Goal: Check status: Check status

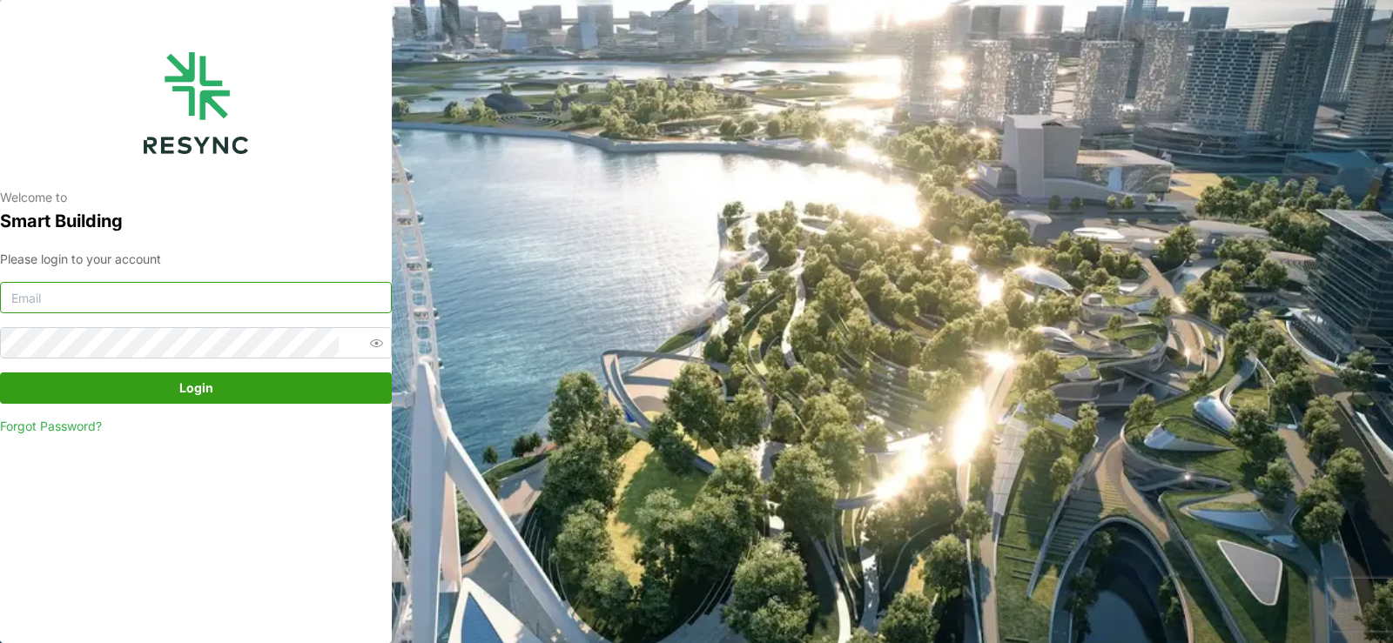
click at [69, 296] on input at bounding box center [196, 297] width 392 height 31
type input "[EMAIL_ADDRESS][DOMAIN_NAME]"
click at [131, 382] on span "Login" at bounding box center [196, 388] width 359 height 30
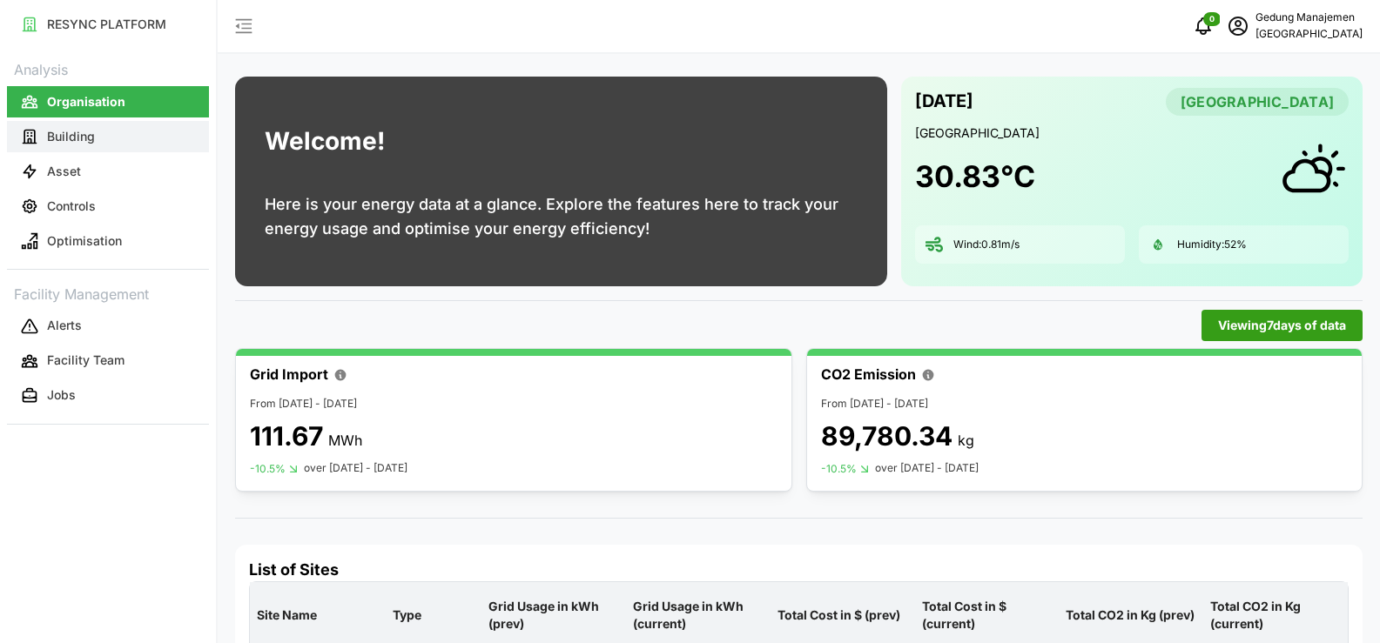
click at [59, 148] on button "Building" at bounding box center [108, 136] width 202 height 31
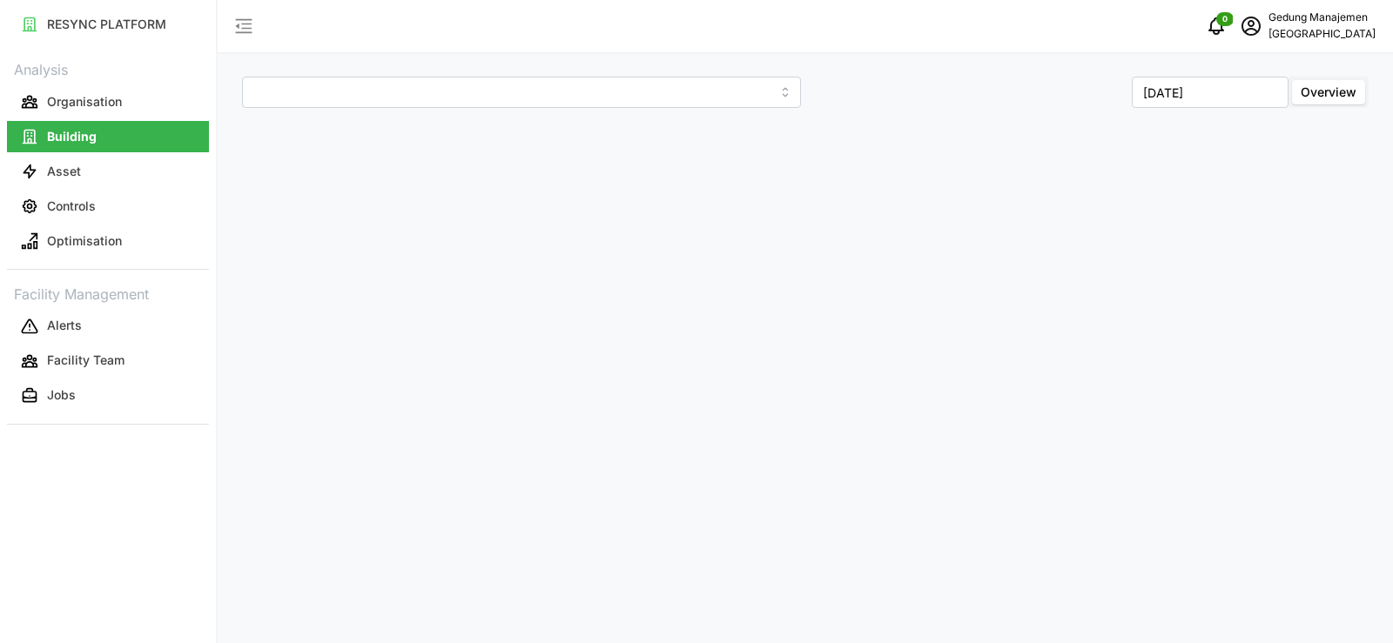
type input "National Hospital Surabaya"
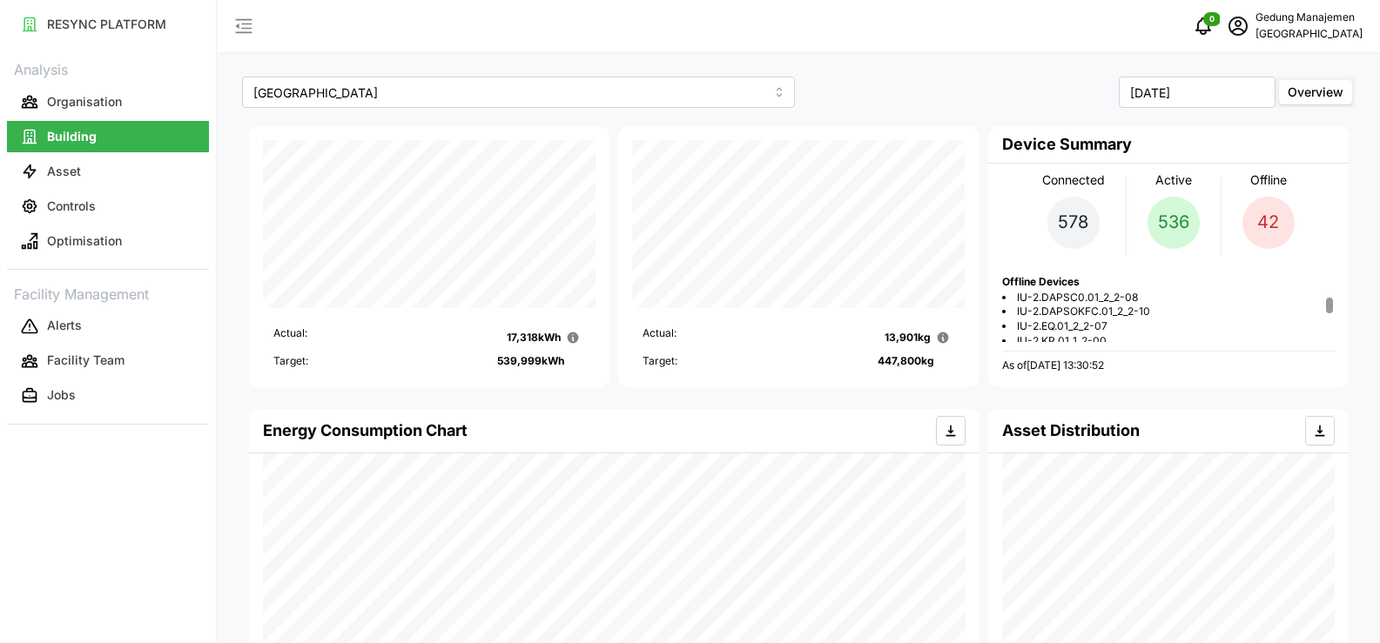
scroll to position [561, 0]
drag, startPoint x: 1101, startPoint y: 296, endPoint x: 1116, endPoint y: 346, distance: 51.8
click at [1116, 346] on div "Connected 578 Active 536 Offline 42 Offline Devices IU-1.ISO.01_1_1-06 IU-1.ISO…" at bounding box center [1168, 269] width 333 height 210
drag, startPoint x: 1018, startPoint y: 293, endPoint x: 1134, endPoint y: 336, distance: 124.2
click at [1134, 336] on ul "IU-1.ISO.01_1_1-06 IU-1.ISO.02_1_1-05 IU-1.ISO.03_1_1-04 IU-1.MW.02A_7_2-12 IU-…" at bounding box center [1168, 35] width 333 height 614
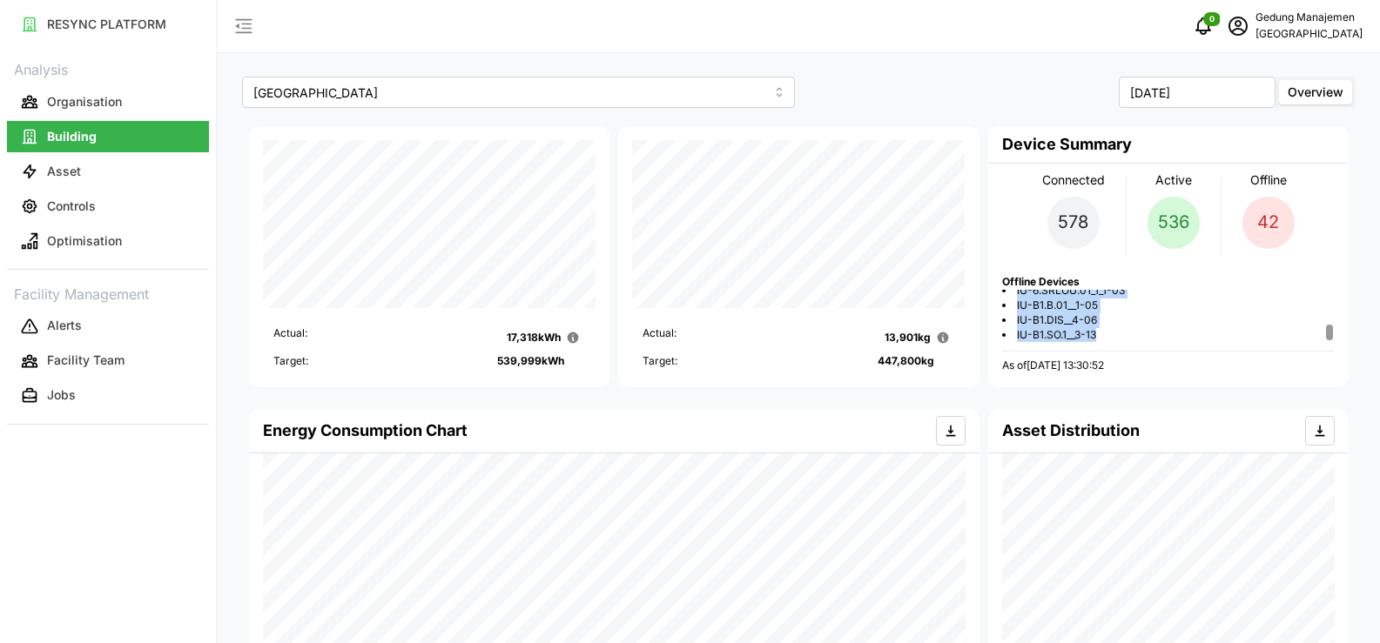
copy ul "IU-1.ISO.01_1_1-06 IU-1.ISO.02_1_1-05 IU-1.ISO.03_1_1-04 IU-1.MW.02A_7_2-12 IU-…"
click at [1242, 240] on div "Offline 42" at bounding box center [1268, 210] width 52 height 78
click at [1299, 24] on p "Gedung Manajemen" at bounding box center [1308, 18] width 107 height 17
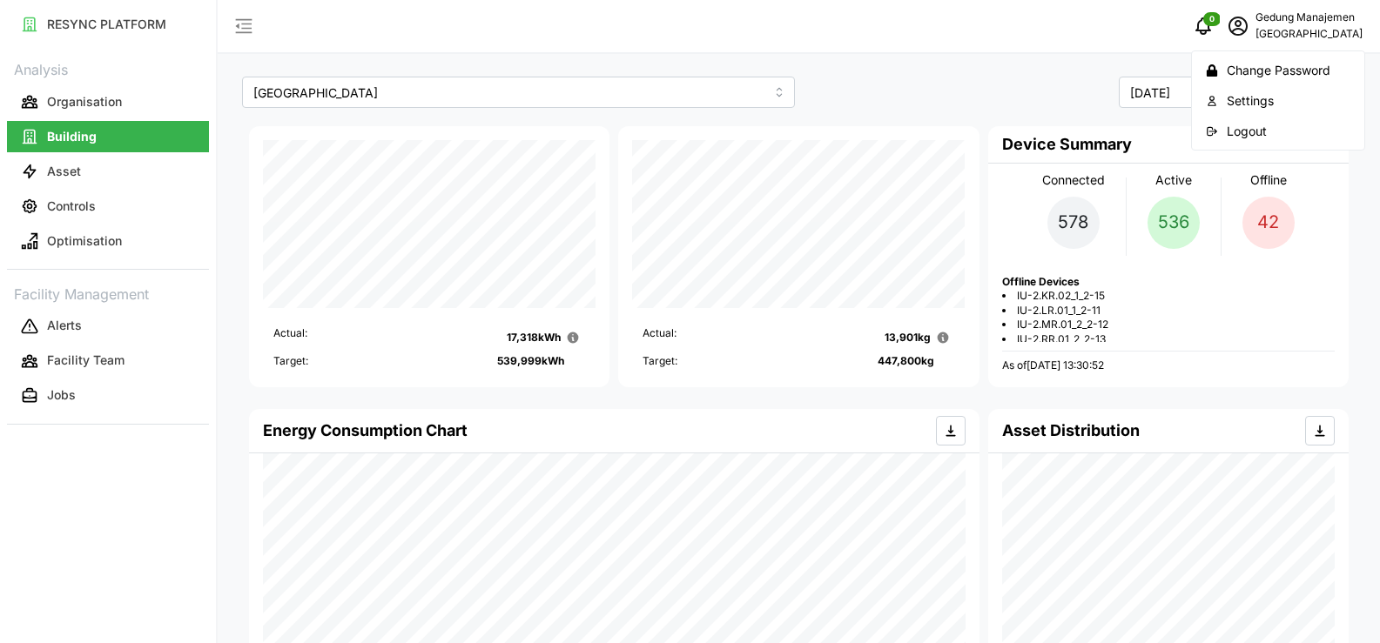
click at [1240, 131] on div "Logout" at bounding box center [1289, 131] width 124 height 19
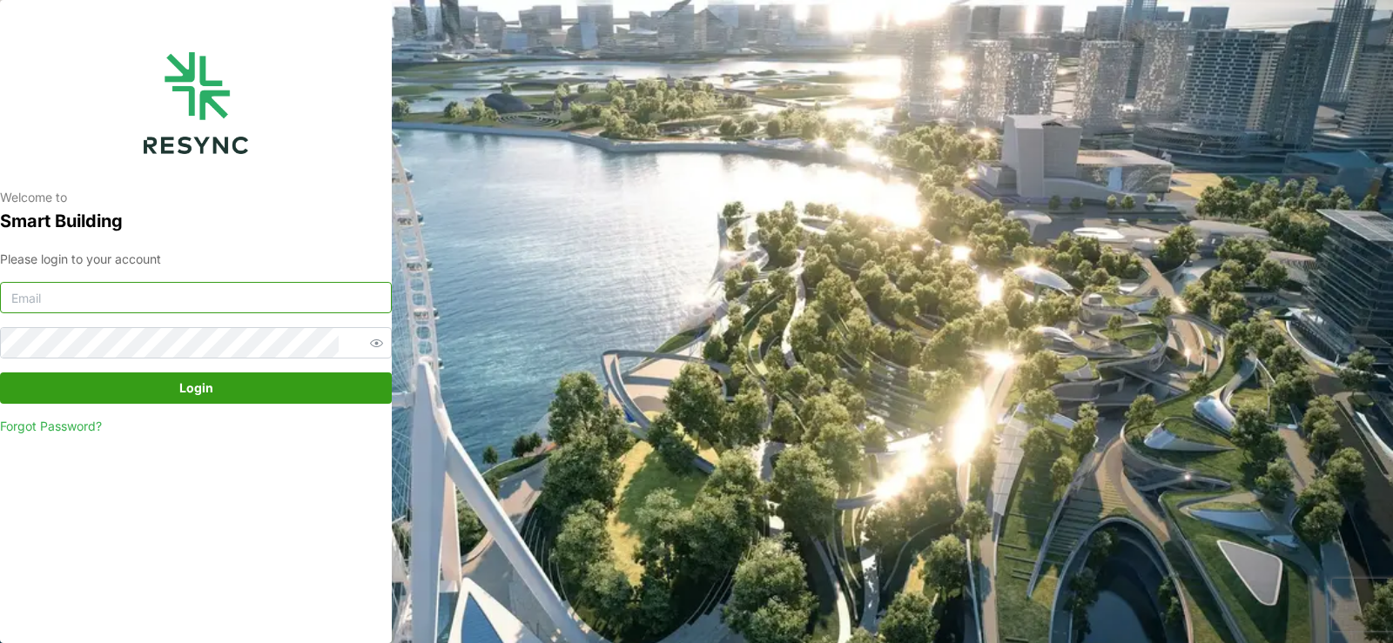
drag, startPoint x: 57, startPoint y: 286, endPoint x: 58, endPoint y: 295, distance: 8.7
click at [58, 295] on input at bounding box center [196, 297] width 392 height 31
